Goal: Find specific page/section

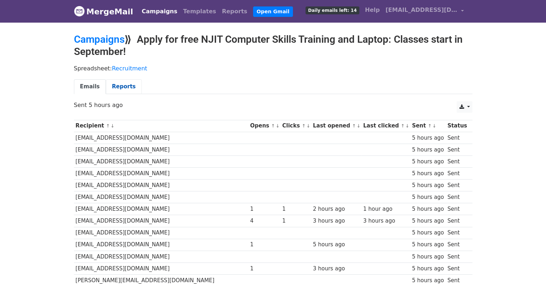
click at [133, 89] on link "Reports" at bounding box center [124, 86] width 36 height 15
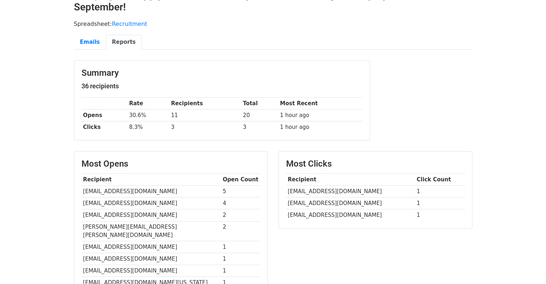
scroll to position [32, 0]
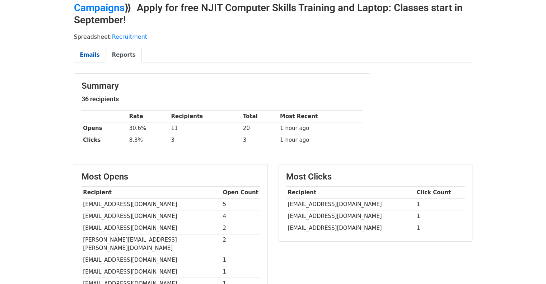
click at [89, 52] on link "Emails" at bounding box center [90, 55] width 32 height 15
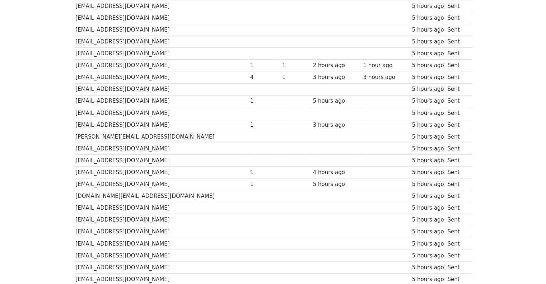
scroll to position [72, 0]
